Goal: Understand process/instructions: Learn how to perform a task or action

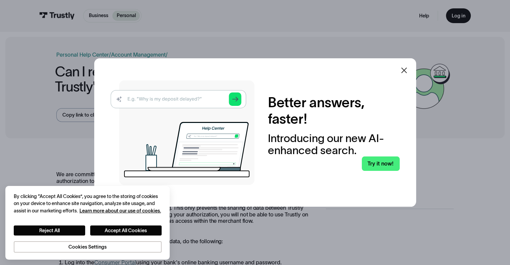
drag, startPoint x: 399, startPoint y: 72, endPoint x: 402, endPoint y: 69, distance: 4.3
click at [400, 71] on div at bounding box center [404, 70] width 16 height 16
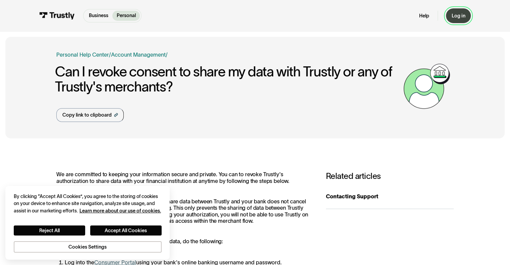
click at [466, 16] on link "Log in" at bounding box center [458, 15] width 25 height 14
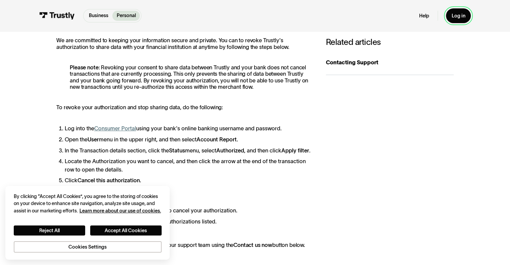
scroll to position [168, 0]
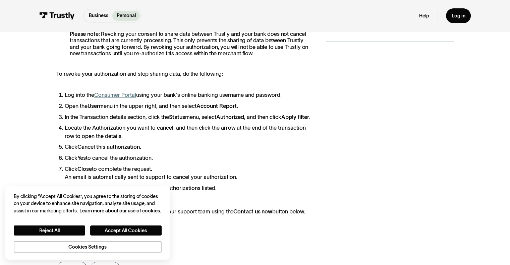
click at [107, 96] on link "Consumer Portal" at bounding box center [115, 95] width 42 height 6
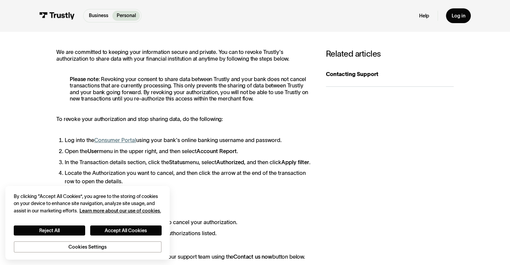
scroll to position [134, 0]
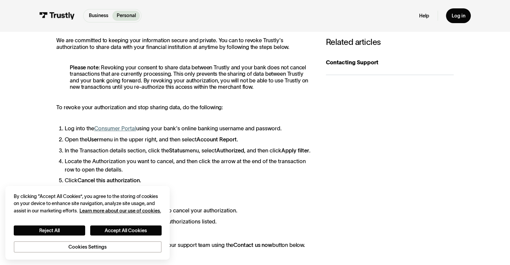
click at [253, 133] on li "Log into the Consumer Portal using your bank's online banking username and pass…" at bounding box center [188, 128] width 247 height 8
